Goal: Task Accomplishment & Management: Manage account settings

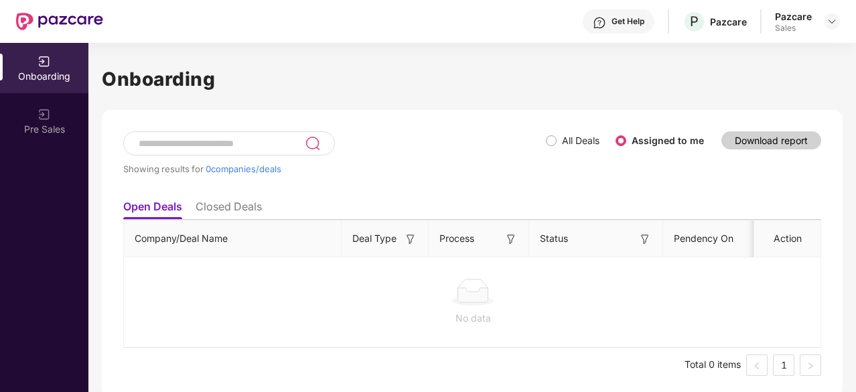
scroll to position [0, 1]
click at [832, 28] on div at bounding box center [832, 21] width 16 height 16
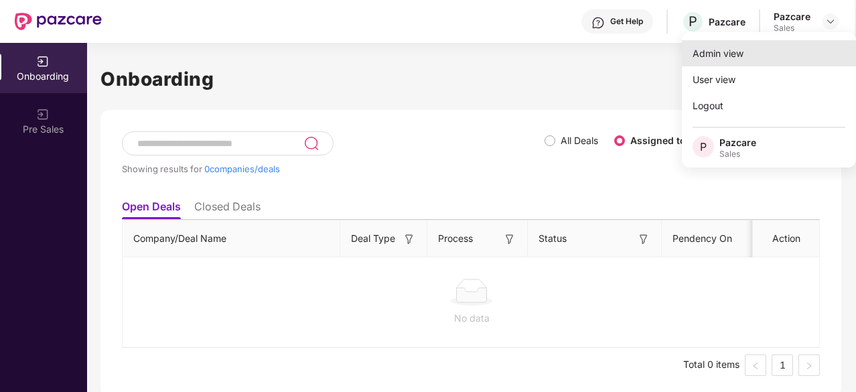
click at [718, 50] on div "Admin view" at bounding box center [769, 53] width 174 height 26
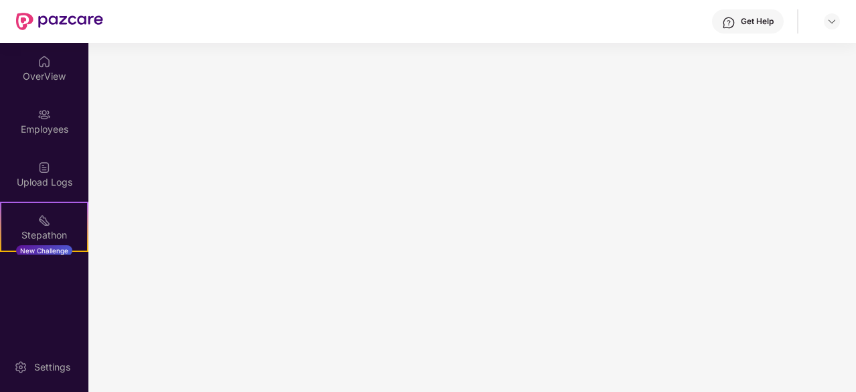
scroll to position [0, 0]
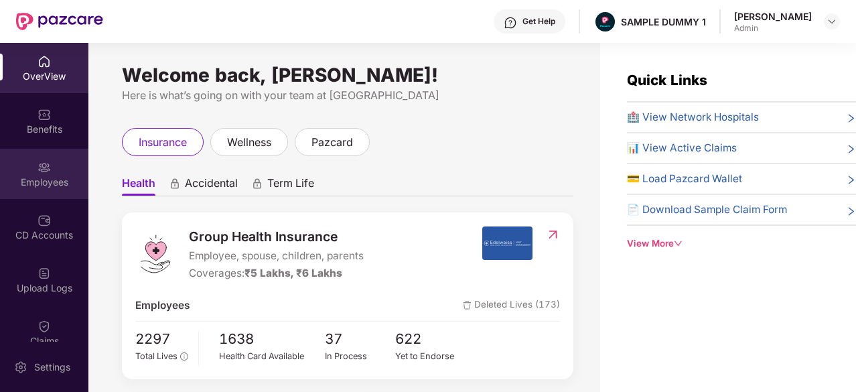
click at [41, 158] on div "Employees" at bounding box center [44, 174] width 88 height 50
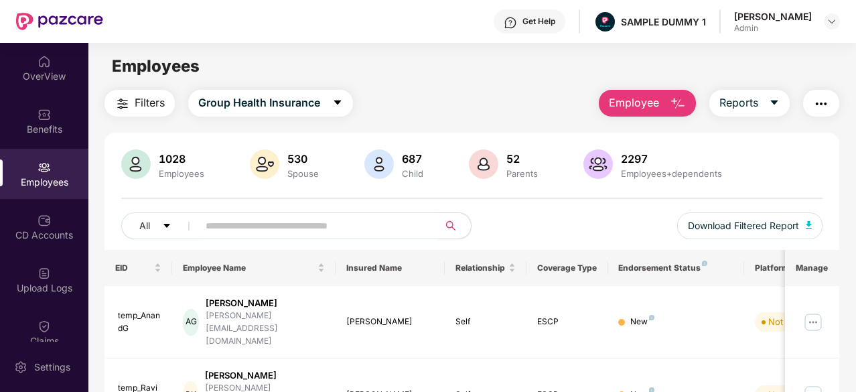
click at [587, 103] on div "Employee Reports" at bounding box center [713, 103] width 254 height 27
click at [611, 103] on span "Employee" at bounding box center [634, 102] width 50 height 17
click at [27, 62] on div "OverView" at bounding box center [44, 68] width 88 height 50
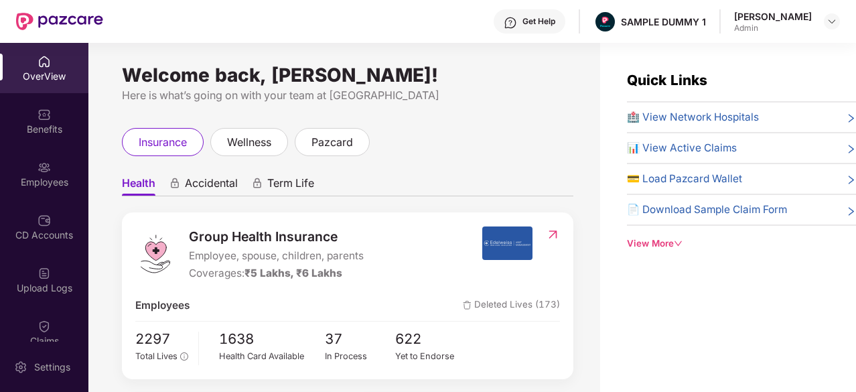
click at [514, 20] on div "Get Help" at bounding box center [530, 21] width 72 height 24
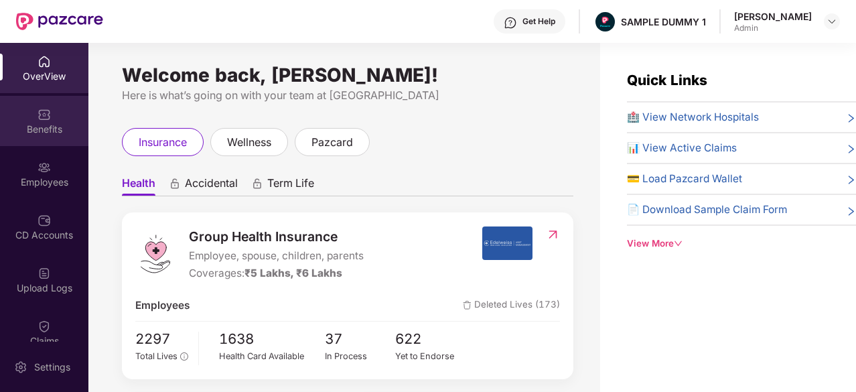
click at [3, 135] on div "Benefits" at bounding box center [44, 129] width 88 height 13
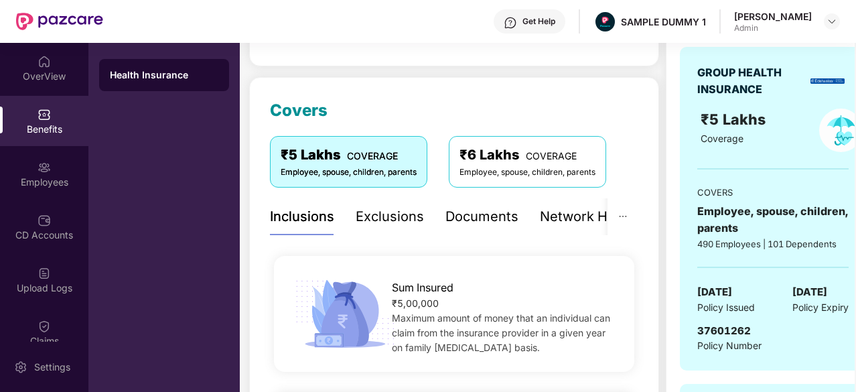
scroll to position [143, 0]
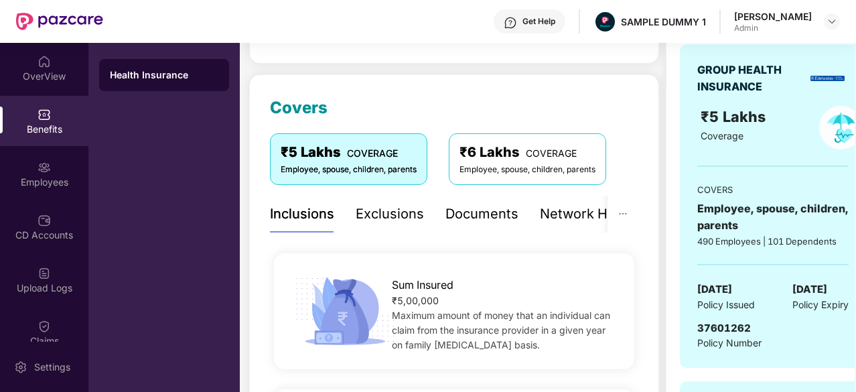
click at [468, 222] on div "Documents" at bounding box center [482, 214] width 73 height 21
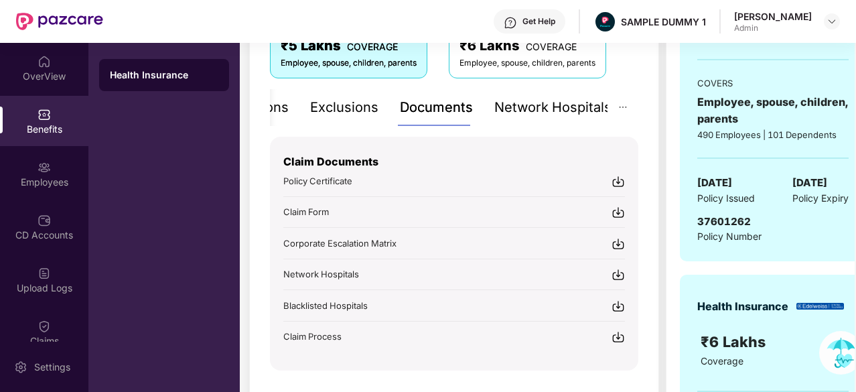
scroll to position [253, 0]
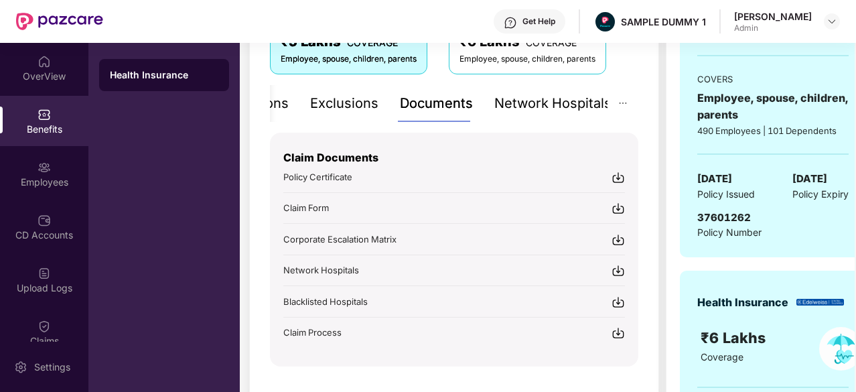
click at [545, 97] on div "Network Hospitals" at bounding box center [552, 103] width 117 height 21
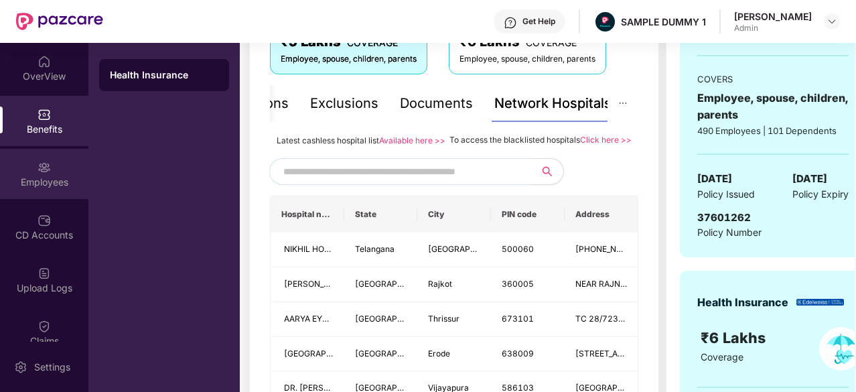
click at [52, 184] on div "Employees" at bounding box center [44, 182] width 88 height 13
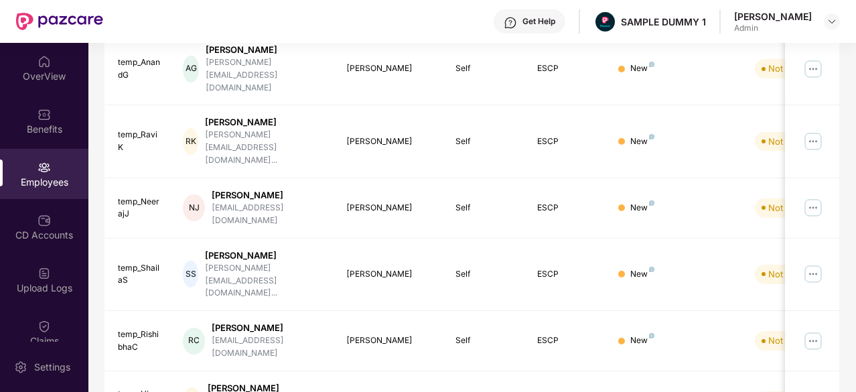
scroll to position [0, 0]
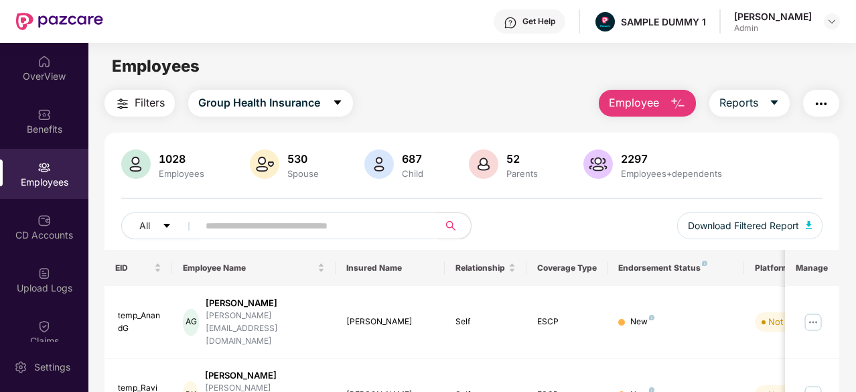
click at [639, 109] on span "Employee" at bounding box center [634, 102] width 50 height 17
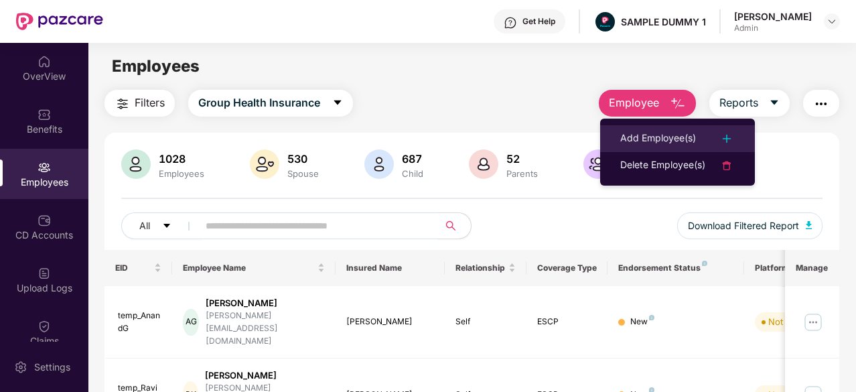
click at [639, 129] on li "Add Employee(s)" at bounding box center [677, 138] width 155 height 27
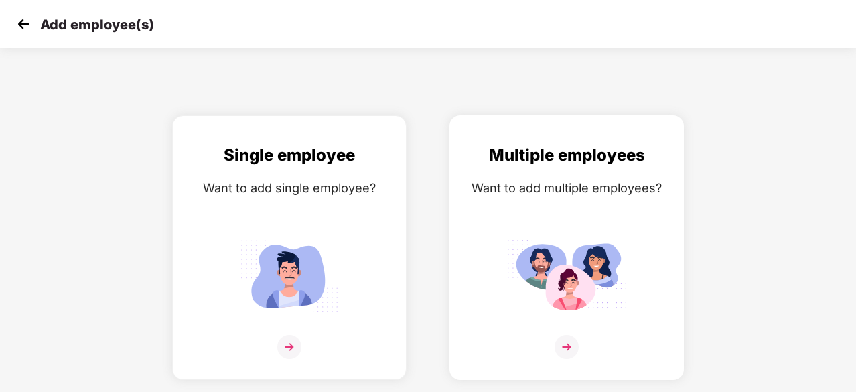
click at [560, 349] on img at bounding box center [567, 347] width 24 height 24
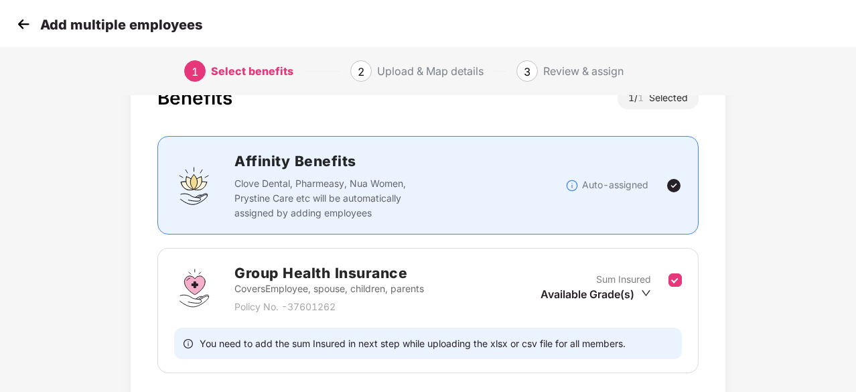
scroll to position [147, 0]
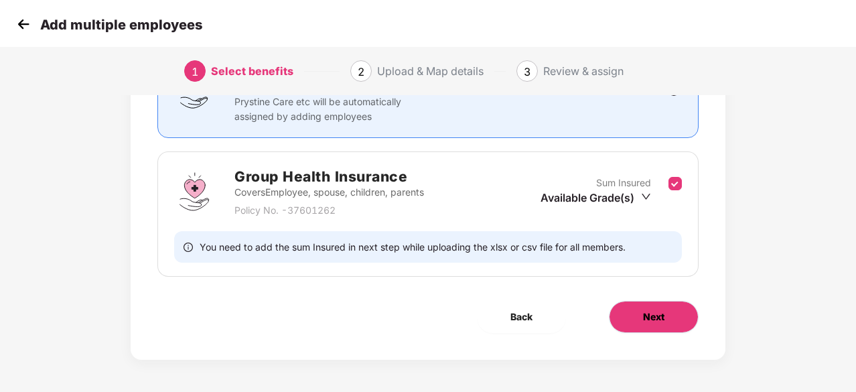
click at [625, 310] on button "Next" at bounding box center [654, 317] width 90 height 32
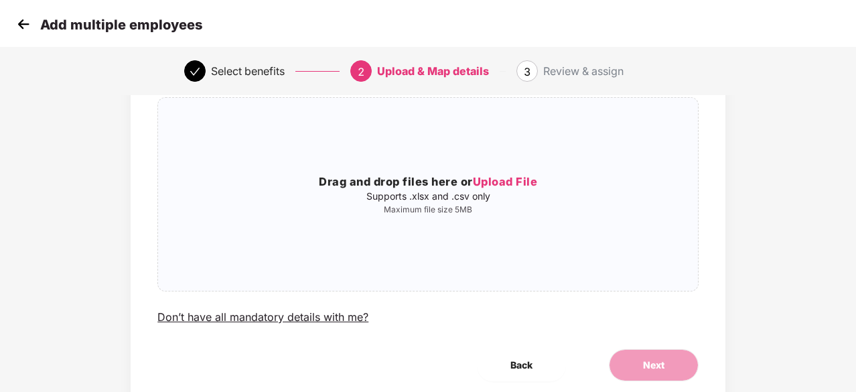
scroll to position [50, 0]
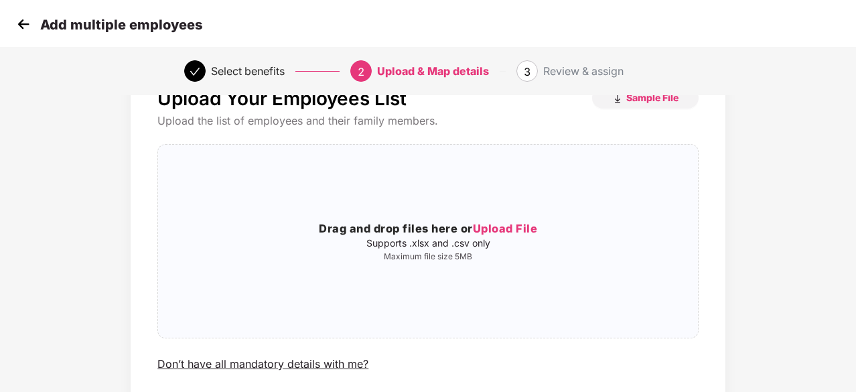
click at [31, 29] on img at bounding box center [23, 24] width 20 height 20
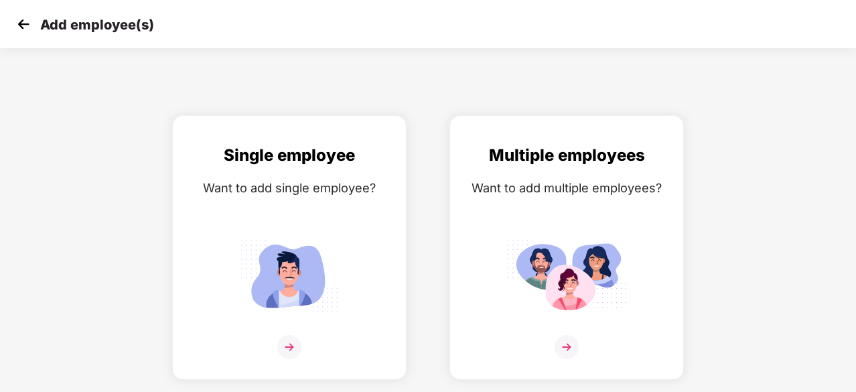
click at [26, 23] on img at bounding box center [23, 24] width 20 height 20
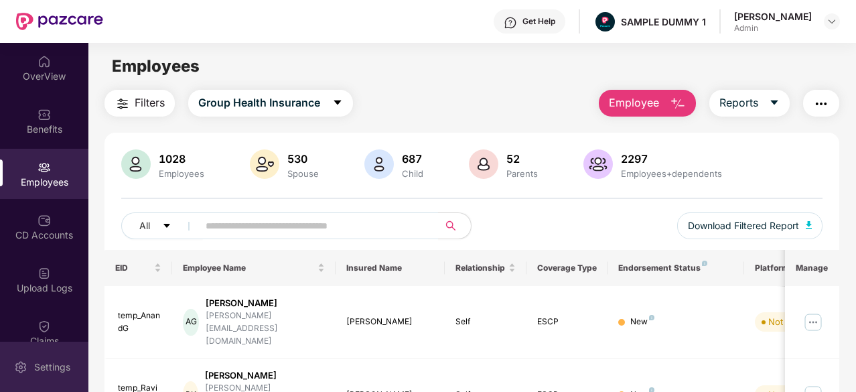
click at [41, 365] on div "Settings" at bounding box center [52, 366] width 44 height 13
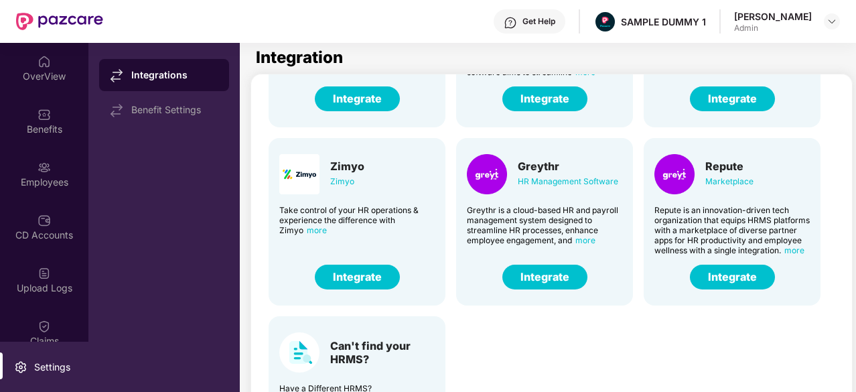
scroll to position [91, 0]
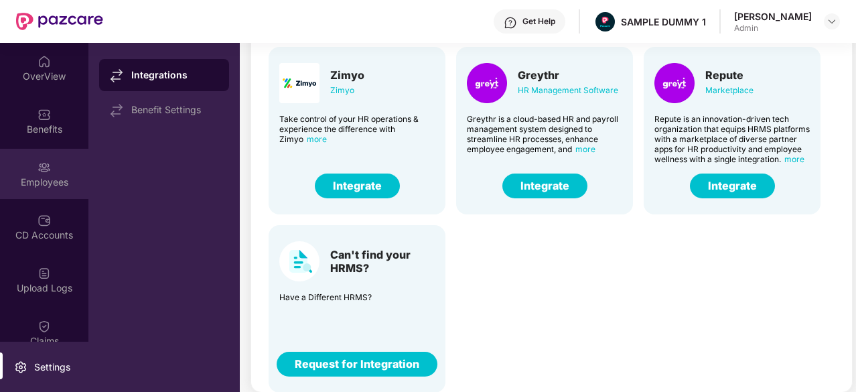
click at [43, 153] on div "Employees" at bounding box center [44, 174] width 88 height 50
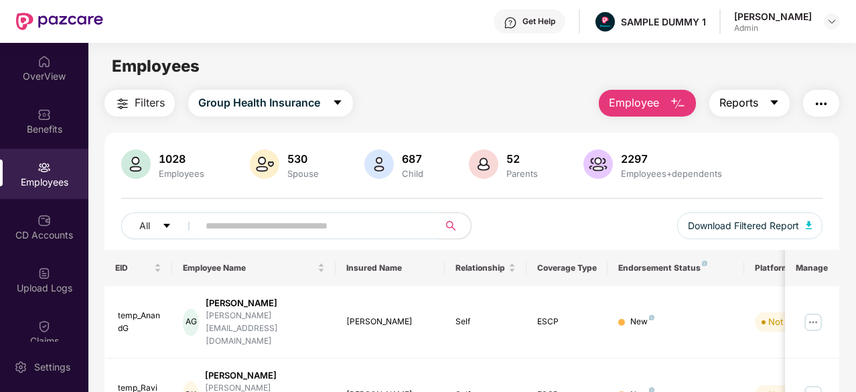
click at [774, 100] on icon "caret-down" at bounding box center [774, 102] width 11 height 11
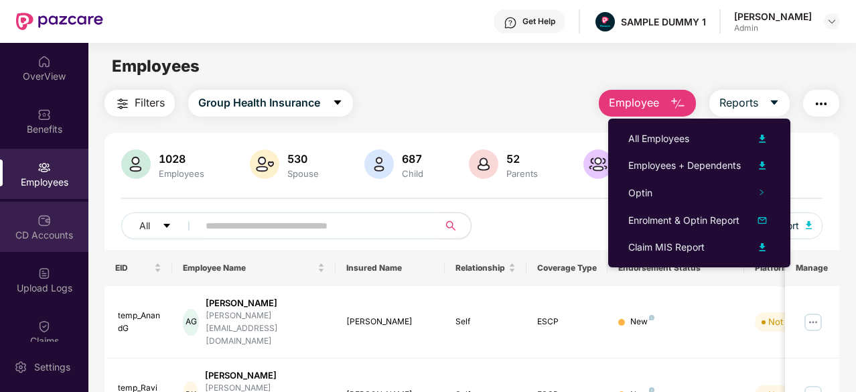
click at [50, 216] on div "CD Accounts" at bounding box center [44, 227] width 88 height 50
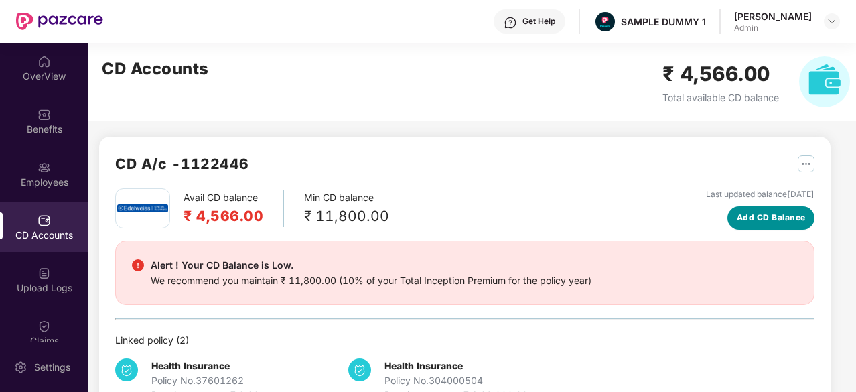
click at [744, 220] on span "Add CD Balance" at bounding box center [771, 218] width 69 height 13
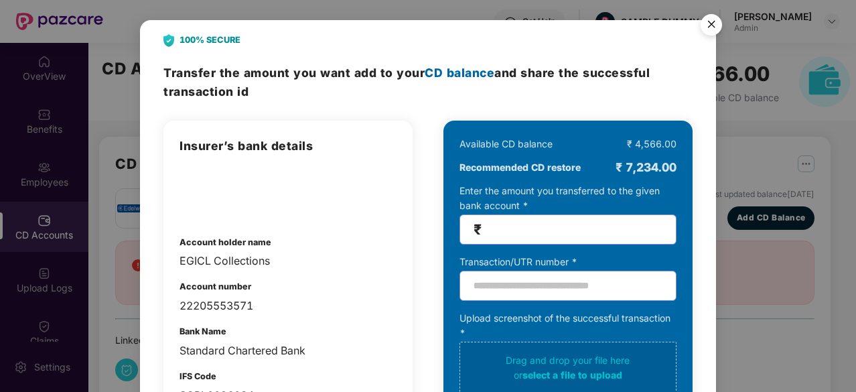
click at [701, 24] on img "Close" at bounding box center [712, 27] width 38 height 38
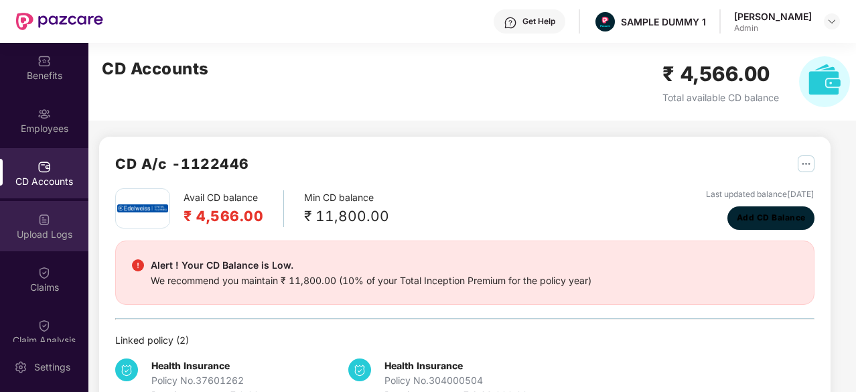
scroll to position [58, 0]
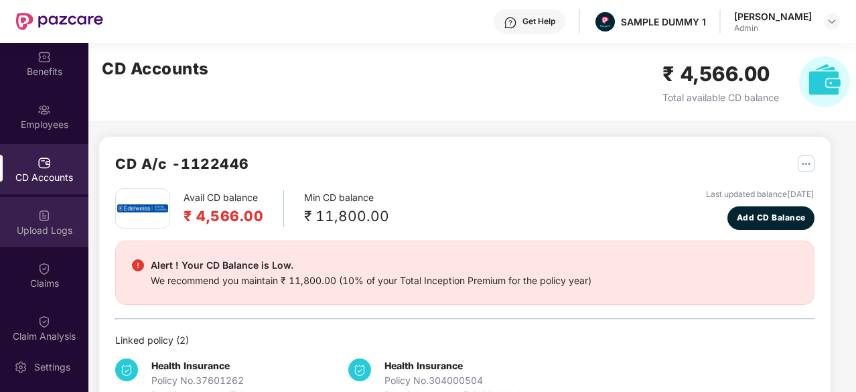
click at [36, 235] on div "Upload Logs" at bounding box center [44, 230] width 88 height 13
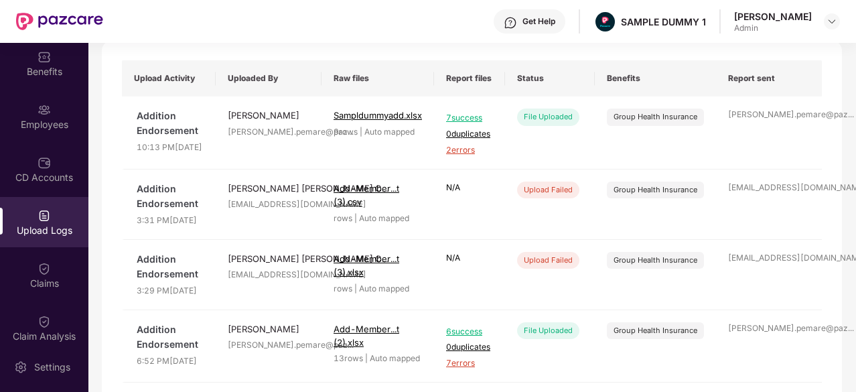
scroll to position [94, 0]
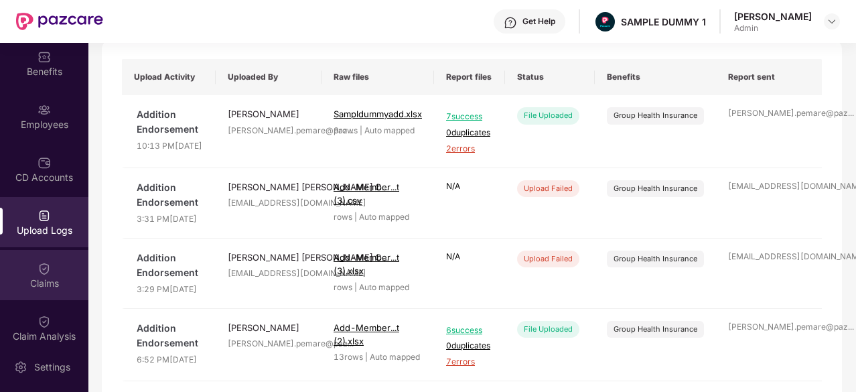
click at [15, 291] on div "Claims" at bounding box center [44, 275] width 88 height 50
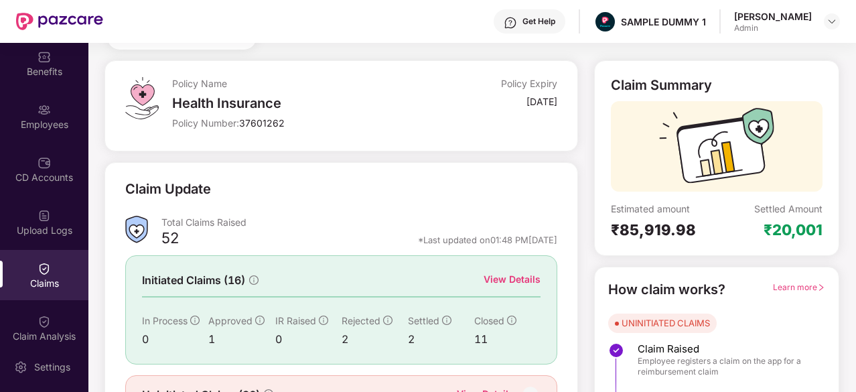
scroll to position [70, 0]
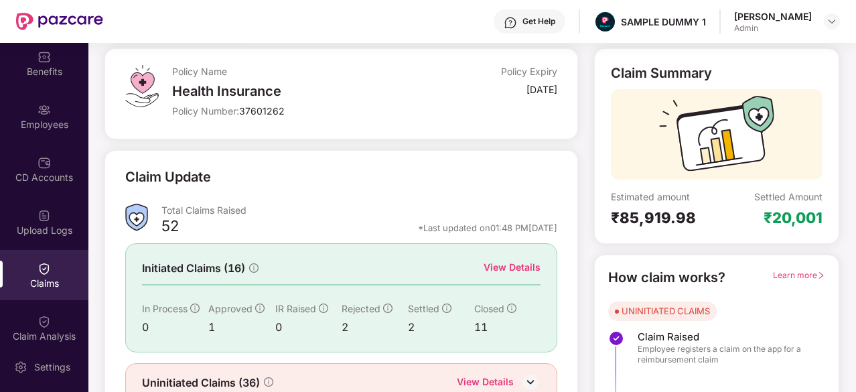
click at [519, 269] on div "View Details" at bounding box center [512, 267] width 57 height 15
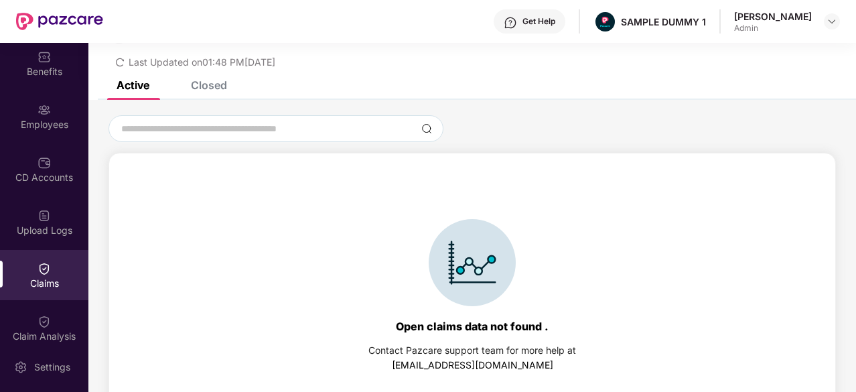
scroll to position [22, 0]
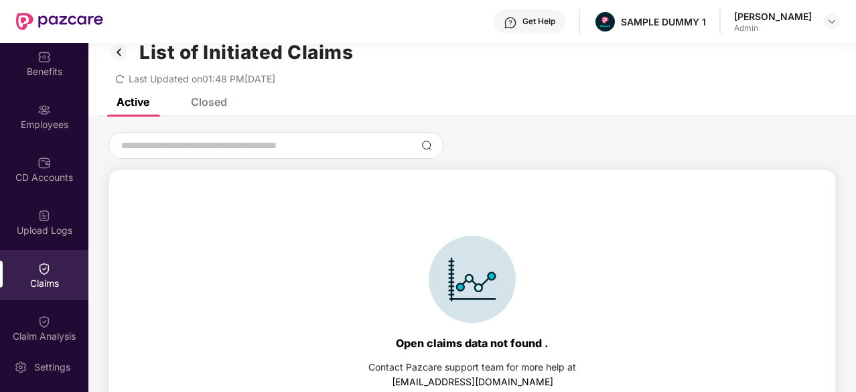
click at [206, 108] on div "Closed" at bounding box center [199, 101] width 56 height 29
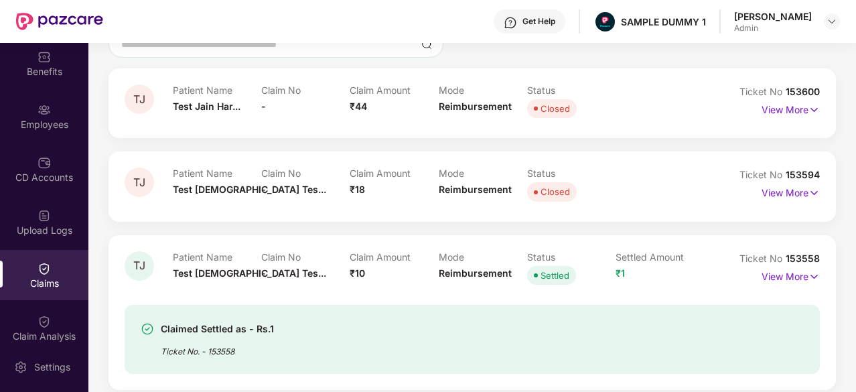
scroll to position [135, 0]
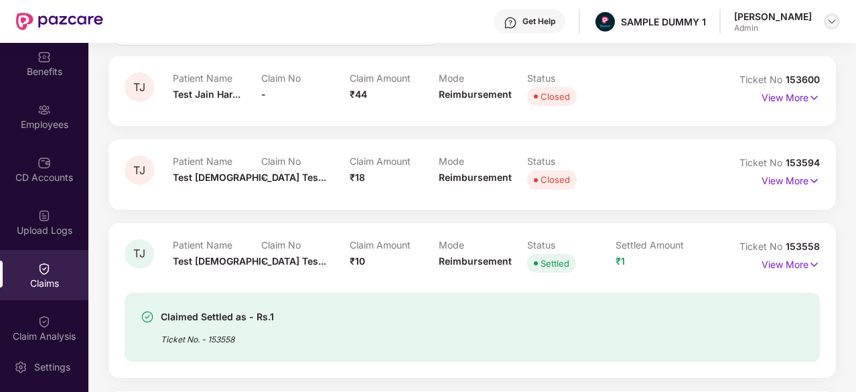
click at [832, 23] on img at bounding box center [832, 21] width 11 height 11
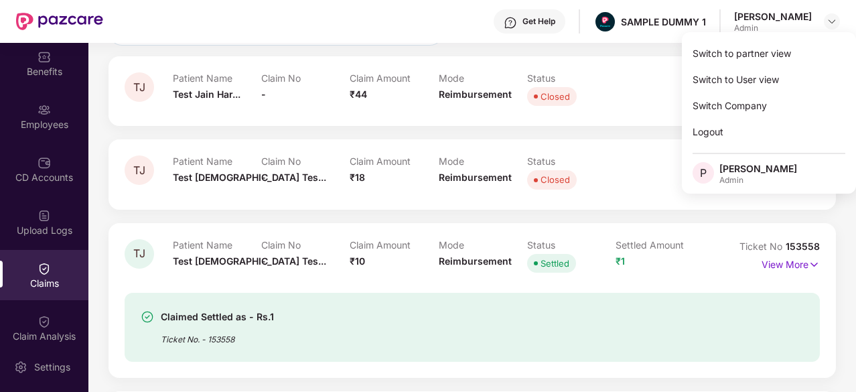
click at [580, 139] on div "TJ Patient Name Test [DEMOGRAPHIC_DATA] Tes... Claim No - Claim Amount ₹18 Mode…" at bounding box center [473, 174] width 728 height 70
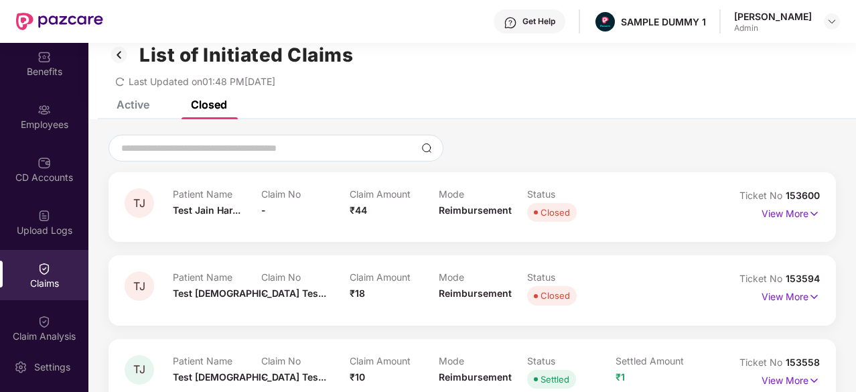
scroll to position [0, 0]
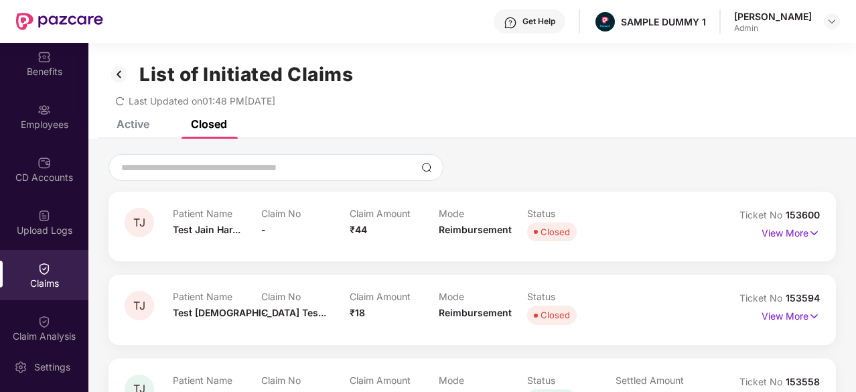
click at [119, 80] on img at bounding box center [119, 74] width 21 height 23
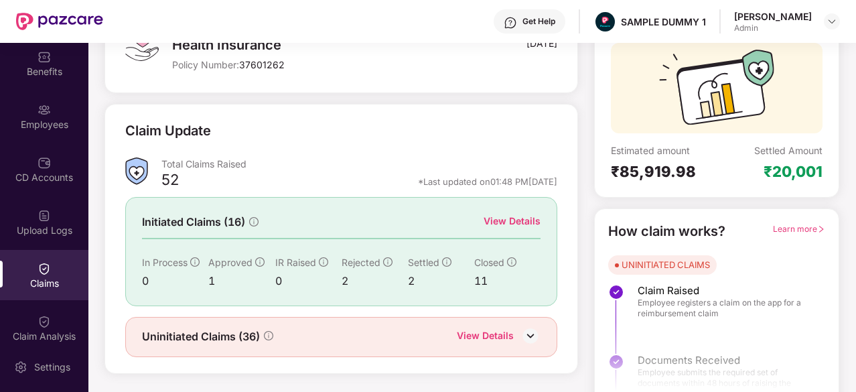
scroll to position [117, 0]
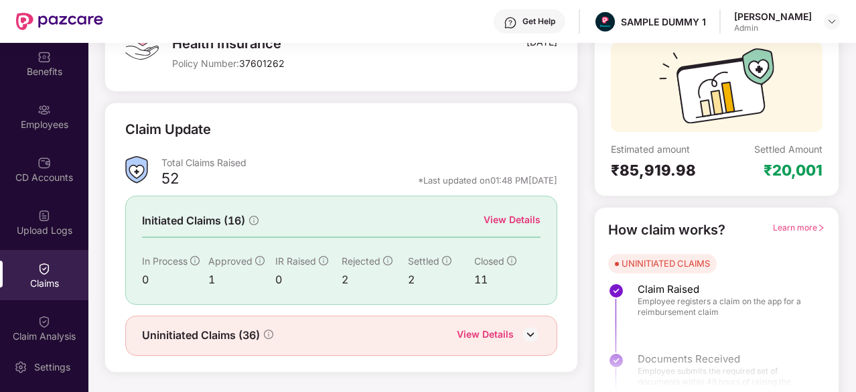
click at [807, 223] on span "Learn more" at bounding box center [799, 227] width 52 height 10
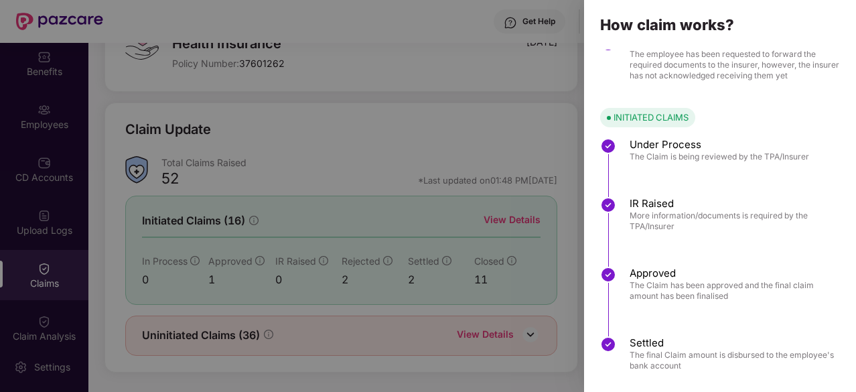
scroll to position [199, 0]
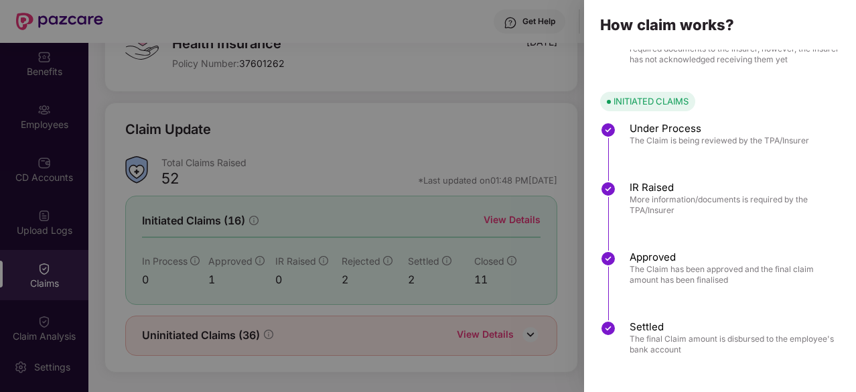
click at [36, 316] on div at bounding box center [428, 196] width 856 height 392
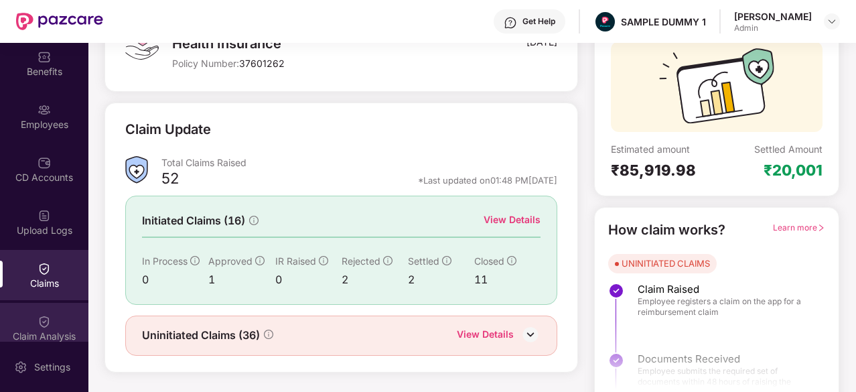
click at [52, 317] on div "Claim Analysis" at bounding box center [44, 328] width 88 height 50
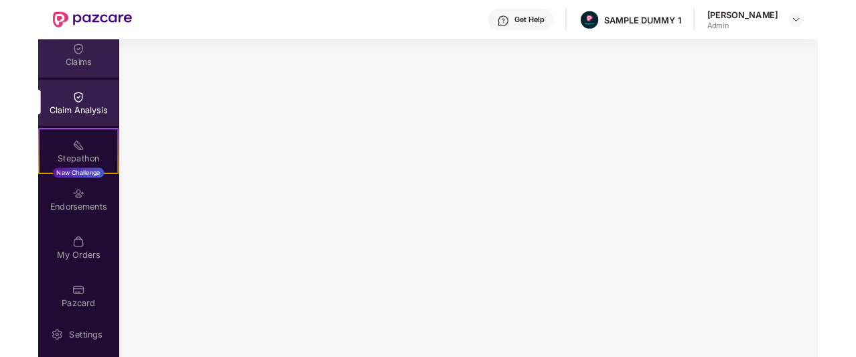
scroll to position [273, 0]
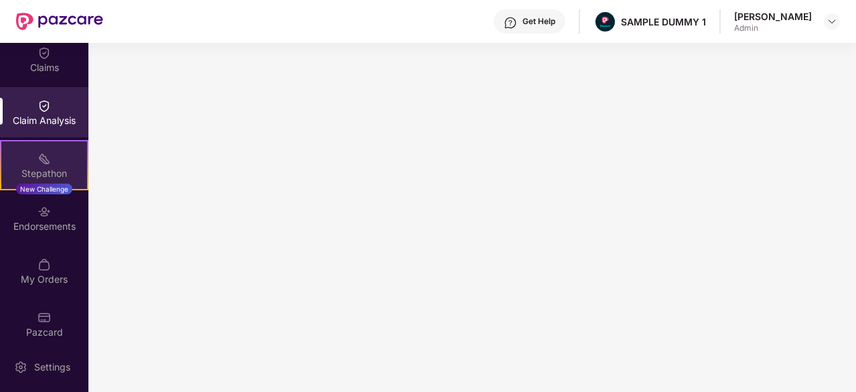
click at [38, 156] on img at bounding box center [44, 158] width 13 height 13
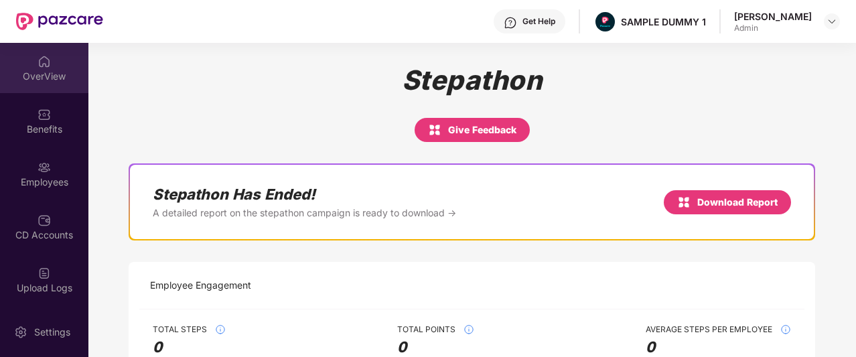
click at [51, 80] on div "OverView" at bounding box center [44, 76] width 88 height 13
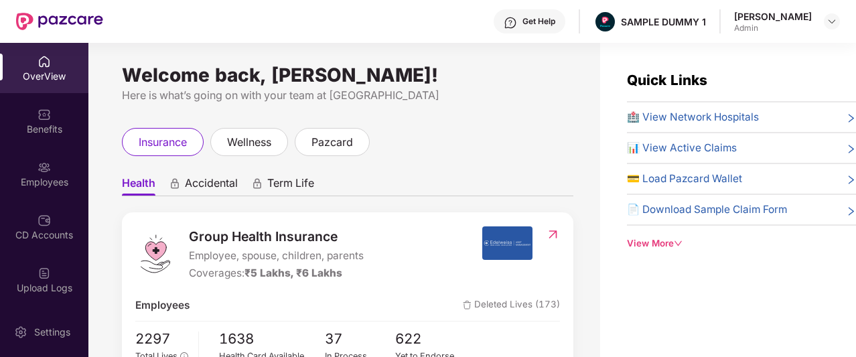
click at [527, 30] on div "Get Help" at bounding box center [530, 21] width 72 height 24
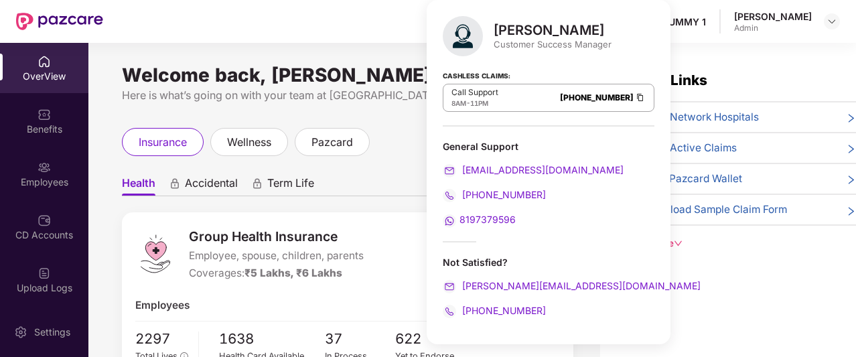
click at [411, 190] on ul "Health Accidental Term Life" at bounding box center [348, 183] width 452 height 27
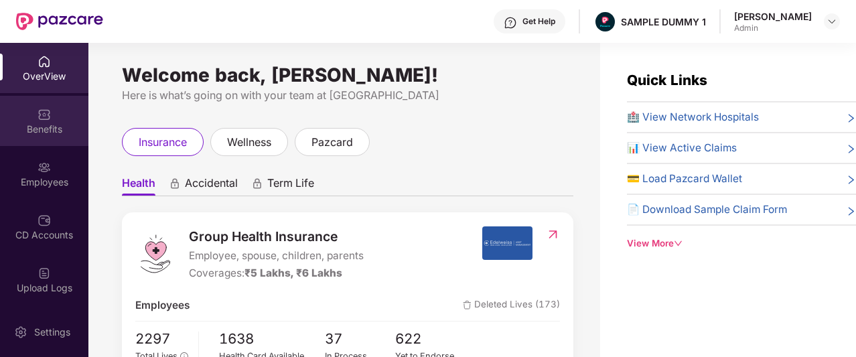
click at [36, 140] on div "Benefits" at bounding box center [44, 121] width 88 height 50
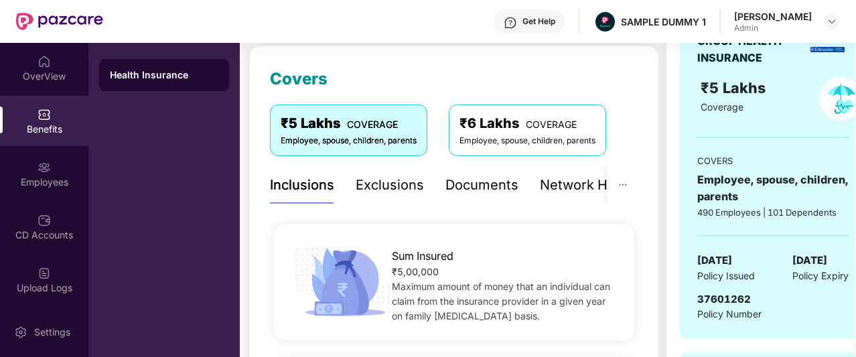
scroll to position [171, 0]
click at [376, 196] on div "Exclusions" at bounding box center [390, 186] width 68 height 37
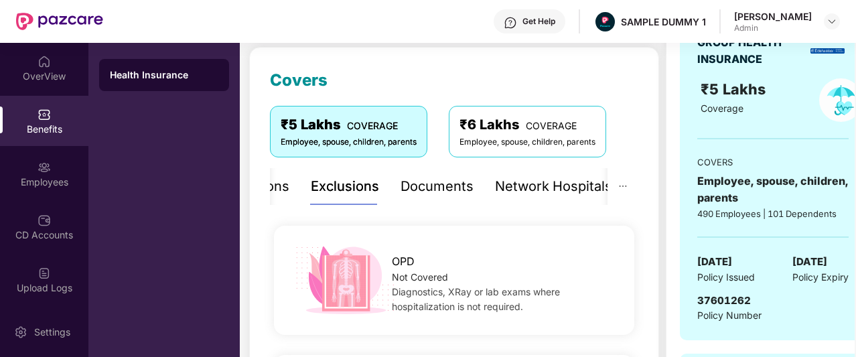
scroll to position [161, 0]
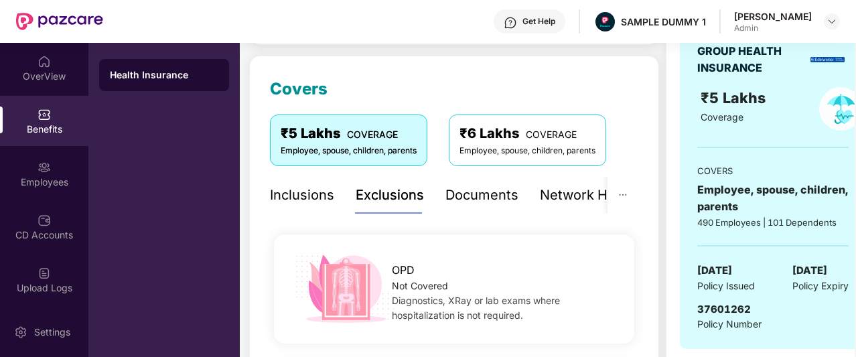
click at [321, 206] on div "Inclusions" at bounding box center [302, 195] width 64 height 37
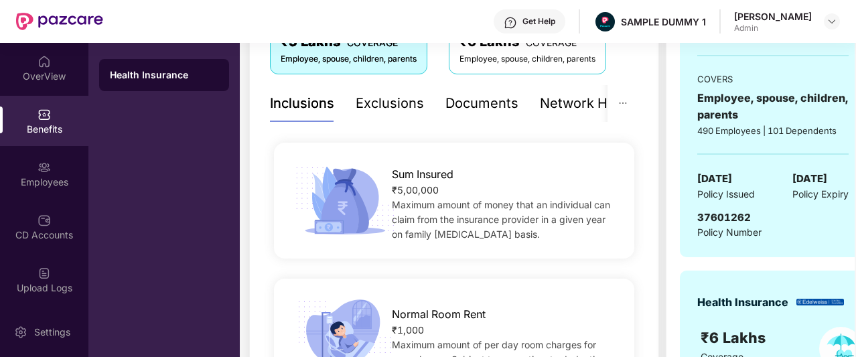
scroll to position [253, 0]
click at [489, 115] on div "Documents" at bounding box center [482, 104] width 73 height 37
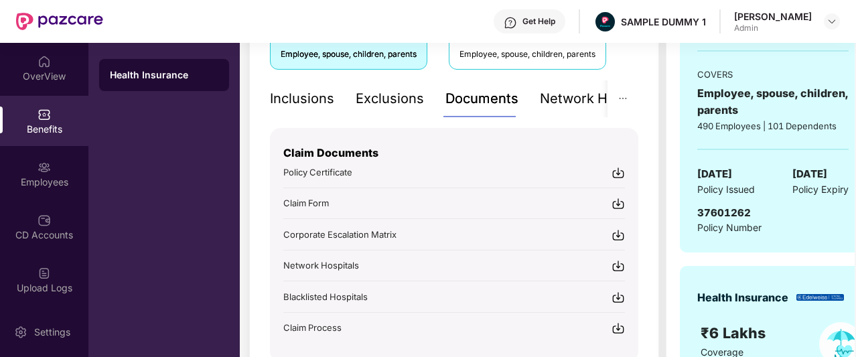
scroll to position [273, 0]
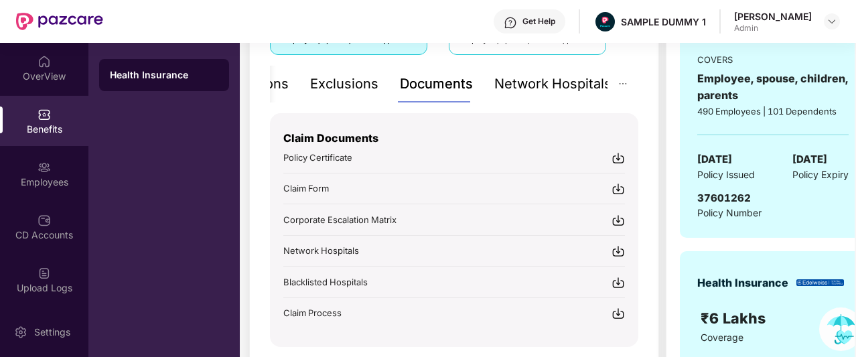
click at [583, 79] on div "Network Hospitals" at bounding box center [552, 84] width 117 height 21
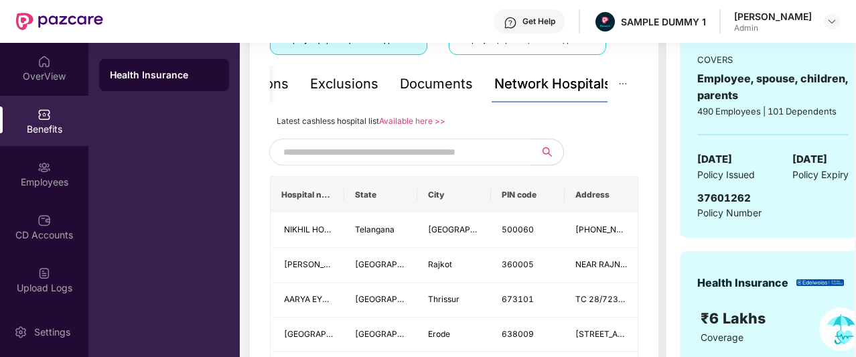
scroll to position [354, 0]
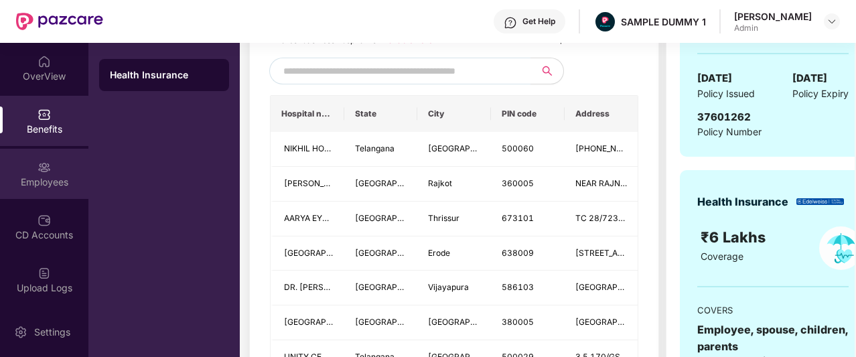
click at [56, 198] on div "Employees" at bounding box center [44, 174] width 88 height 50
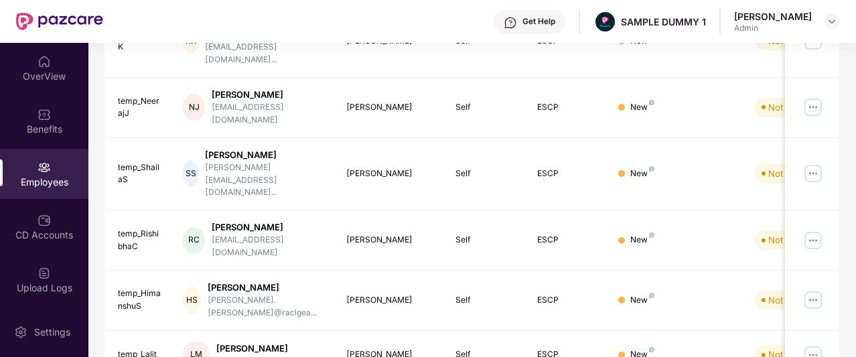
scroll to position [0, 0]
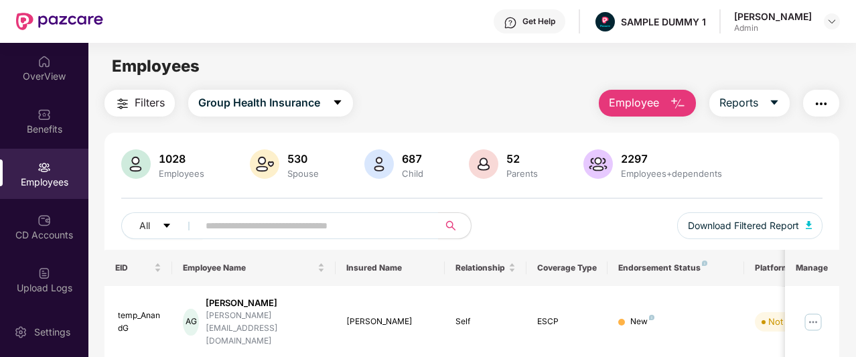
click at [620, 100] on span "Employee" at bounding box center [634, 102] width 50 height 17
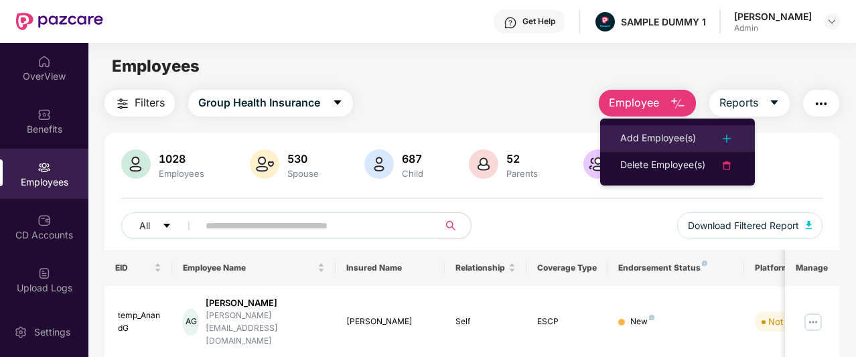
click at [632, 147] on li "Add Employee(s)" at bounding box center [677, 138] width 155 height 27
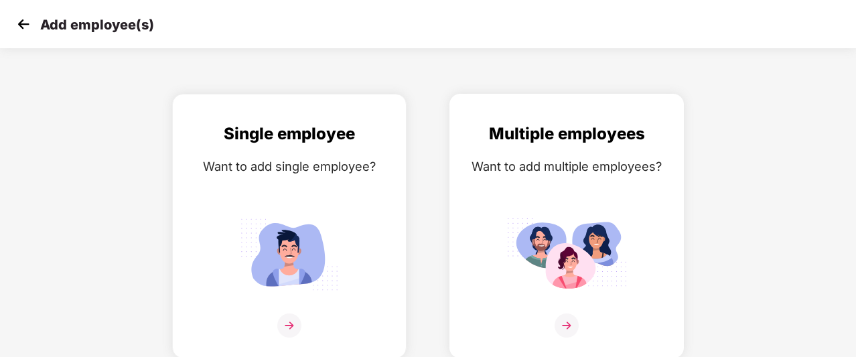
click at [565, 316] on img at bounding box center [567, 326] width 24 height 24
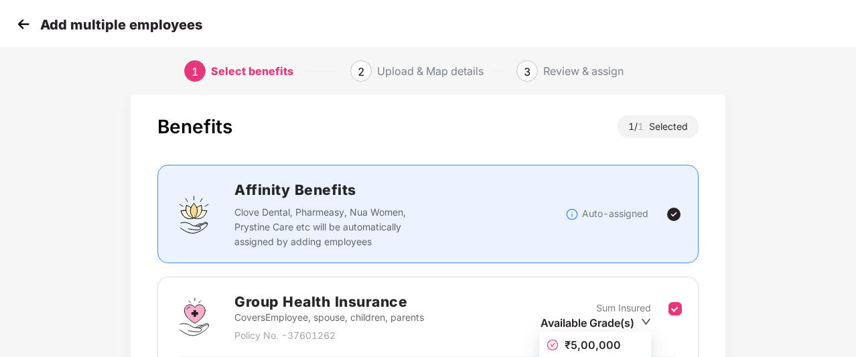
scroll to position [182, 0]
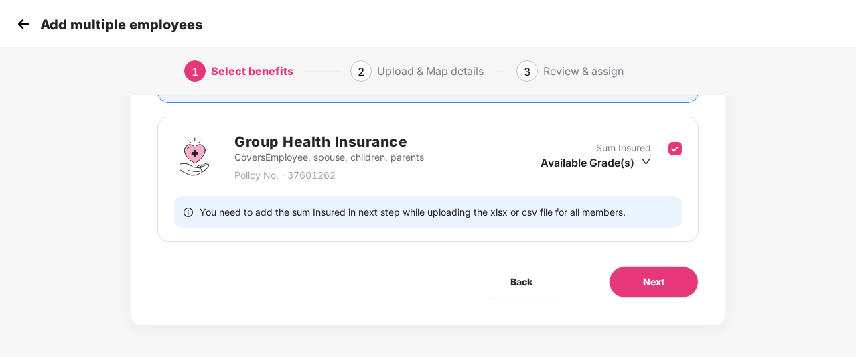
click at [30, 34] on img at bounding box center [23, 24] width 20 height 20
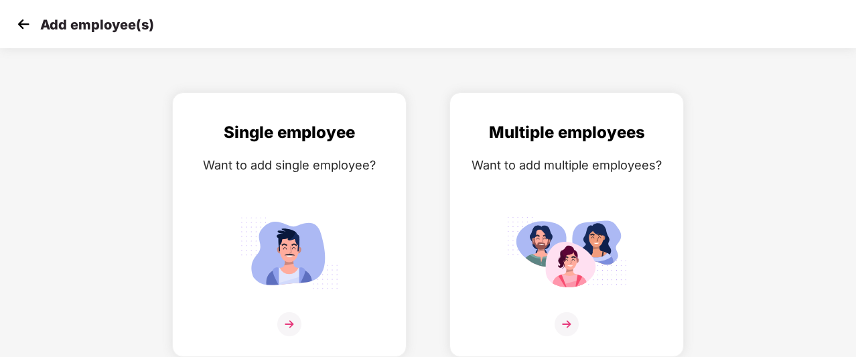
scroll to position [21, 0]
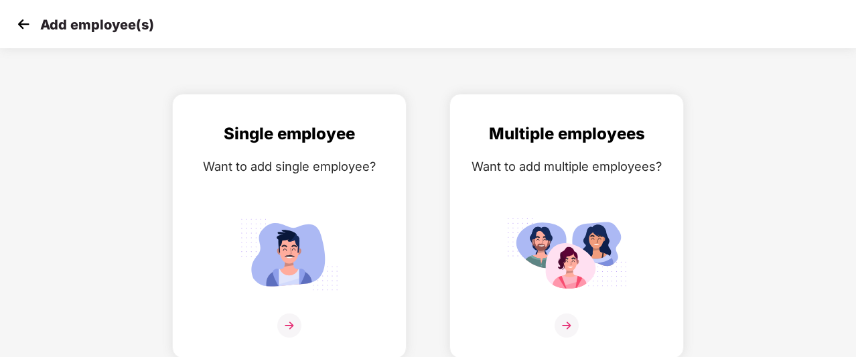
click at [23, 25] on img at bounding box center [23, 24] width 20 height 20
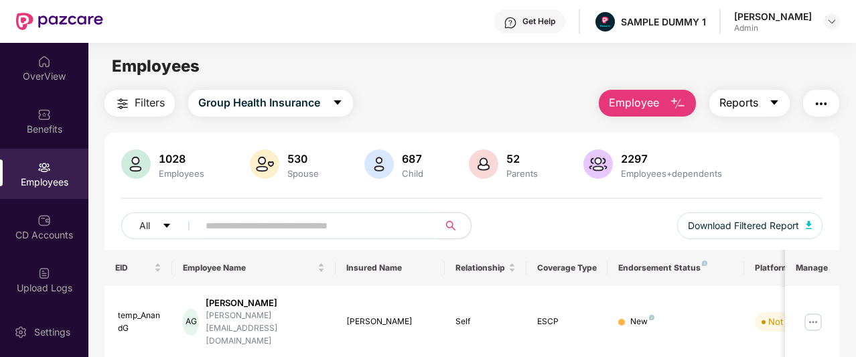
click at [758, 109] on span "Reports" at bounding box center [739, 102] width 39 height 17
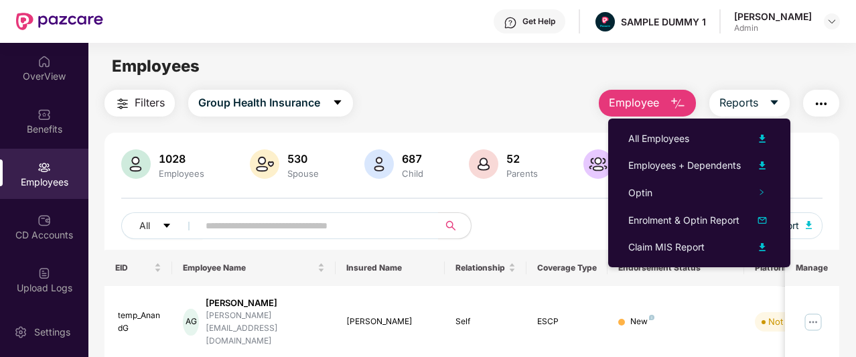
click at [494, 44] on main "Employees Filters Group Health Insurance Employee Reports 1028 Employees 530 Sp…" at bounding box center [471, 221] width 767 height 357
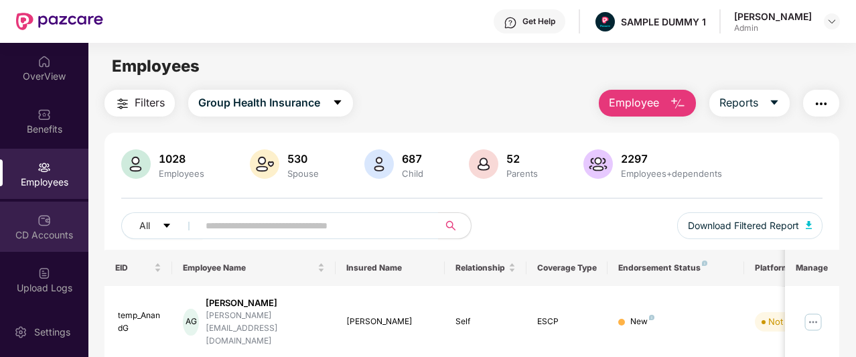
click at [75, 223] on div "CD Accounts" at bounding box center [44, 227] width 88 height 50
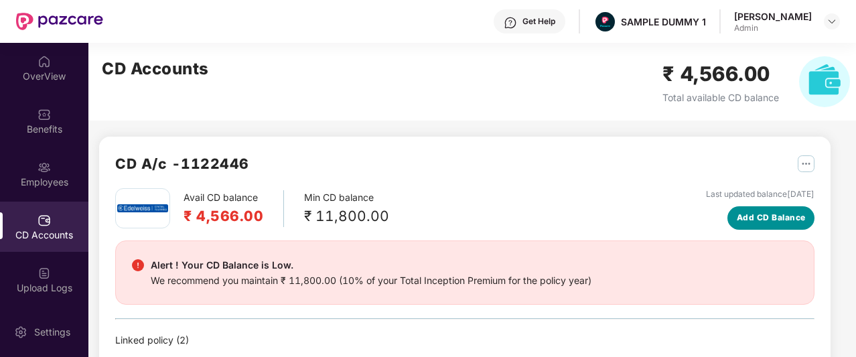
click at [772, 216] on span "Add CD Balance" at bounding box center [771, 218] width 69 height 13
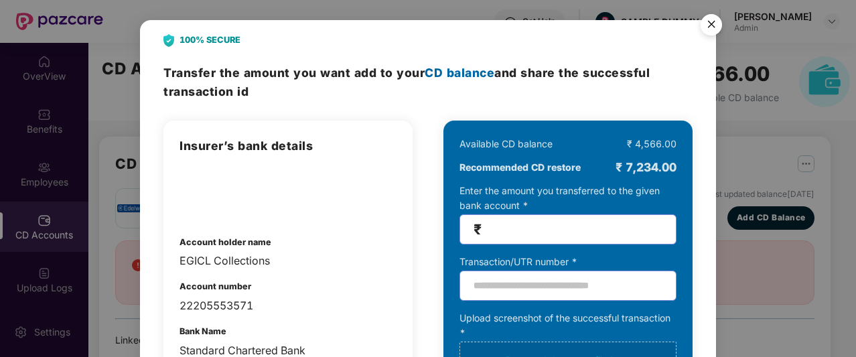
click at [710, 21] on img "Close" at bounding box center [712, 27] width 38 height 38
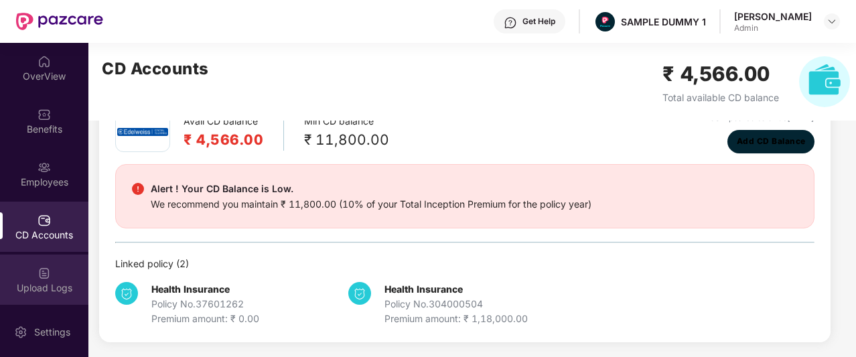
scroll to position [174, 0]
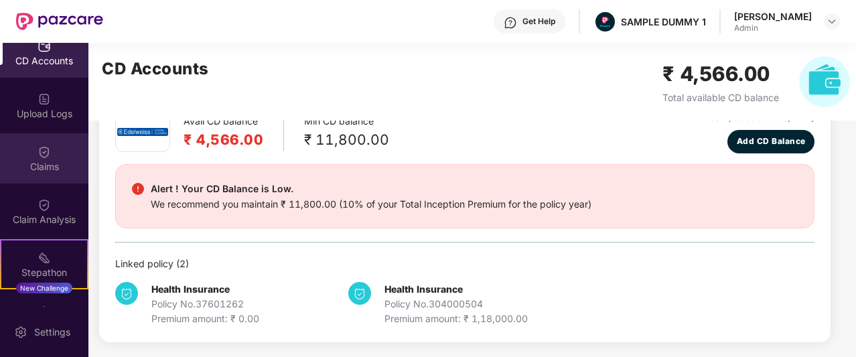
click at [29, 183] on div "Claims" at bounding box center [44, 158] width 88 height 50
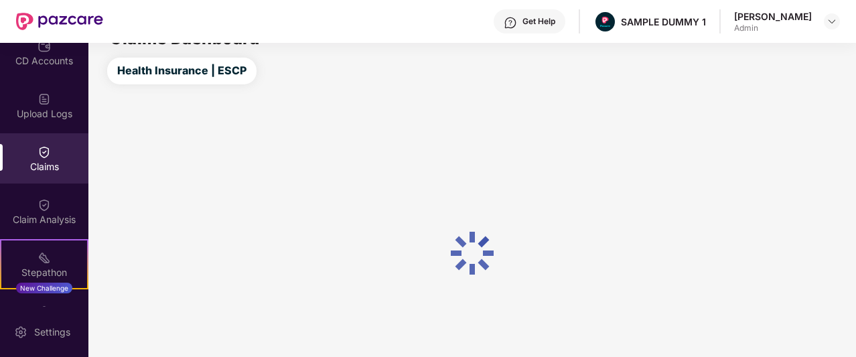
scroll to position [76, 0]
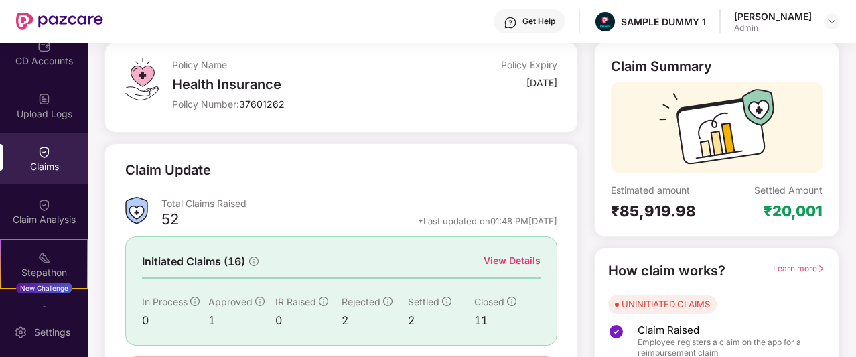
drag, startPoint x: 490, startPoint y: 257, endPoint x: 474, endPoint y: 257, distance: 16.1
click at [474, 257] on div "Initiated Claims (16) View Details" at bounding box center [341, 261] width 399 height 17
click at [501, 259] on div "View Details" at bounding box center [512, 260] width 57 height 15
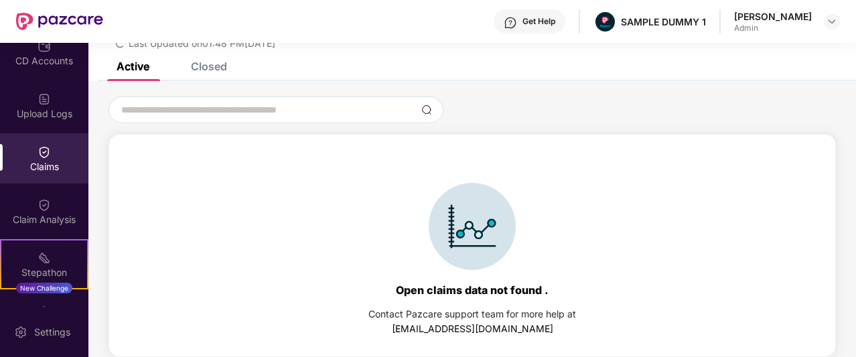
scroll to position [0, 0]
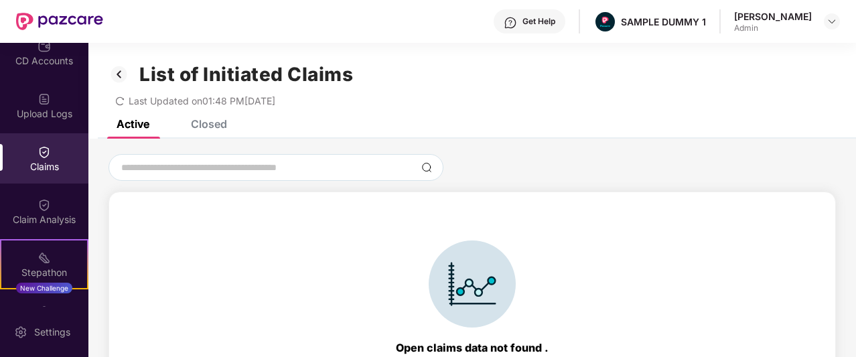
click at [207, 131] on div "Closed" at bounding box center [199, 123] width 56 height 29
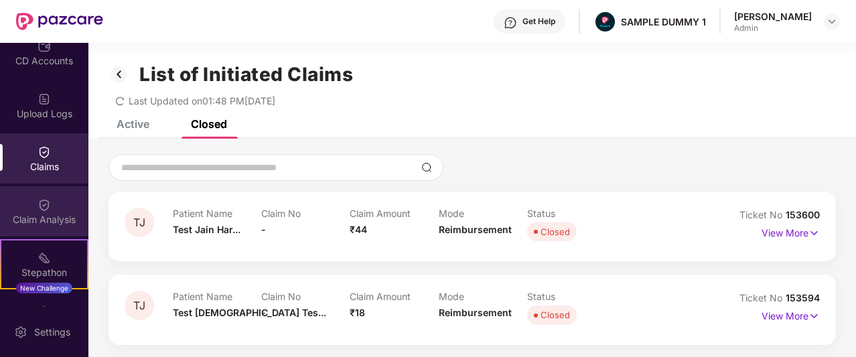
click at [38, 211] on img at bounding box center [44, 204] width 13 height 13
